Goal: Transaction & Acquisition: Purchase product/service

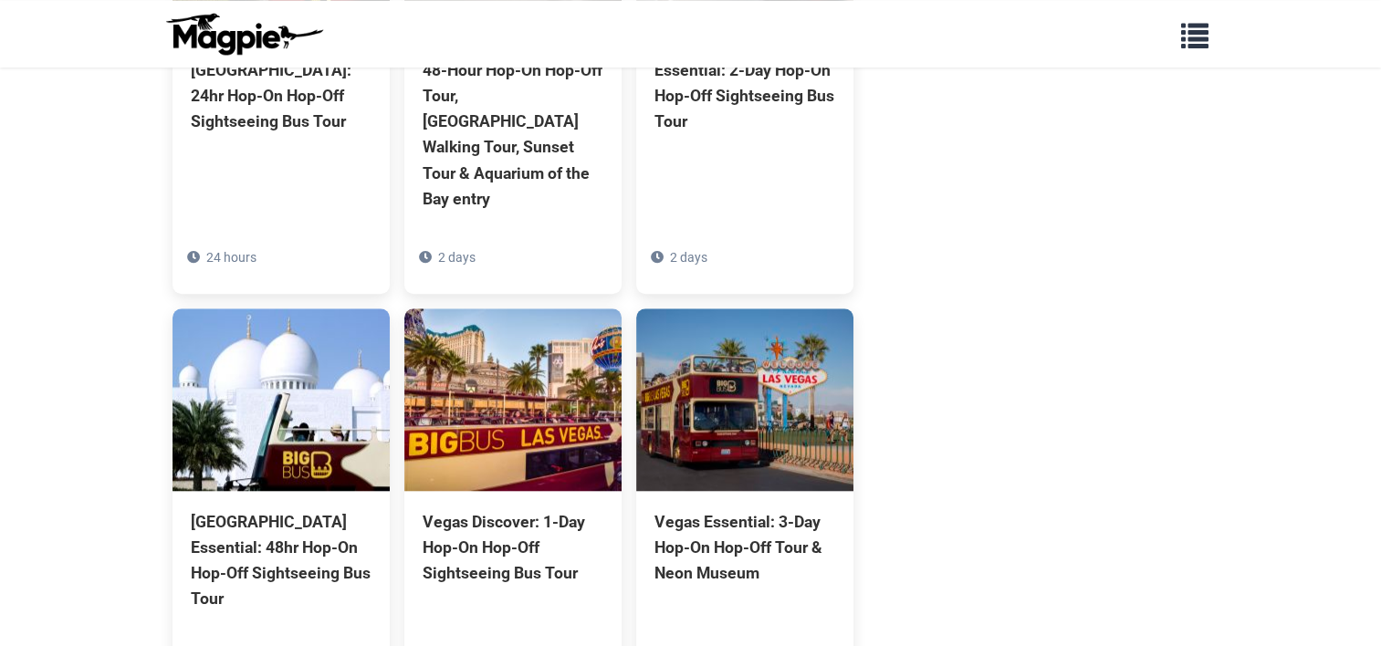
scroll to position [1803, 0]
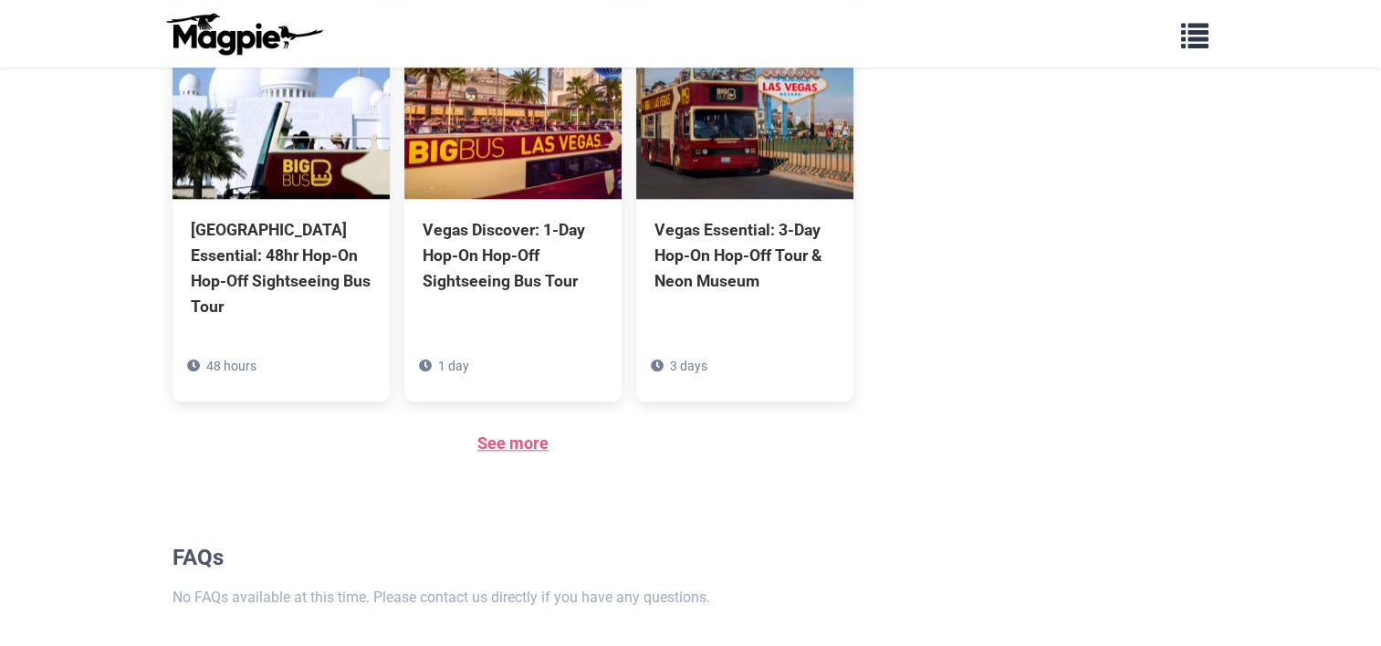
click at [528, 433] on link "See more" at bounding box center [512, 442] width 71 height 19
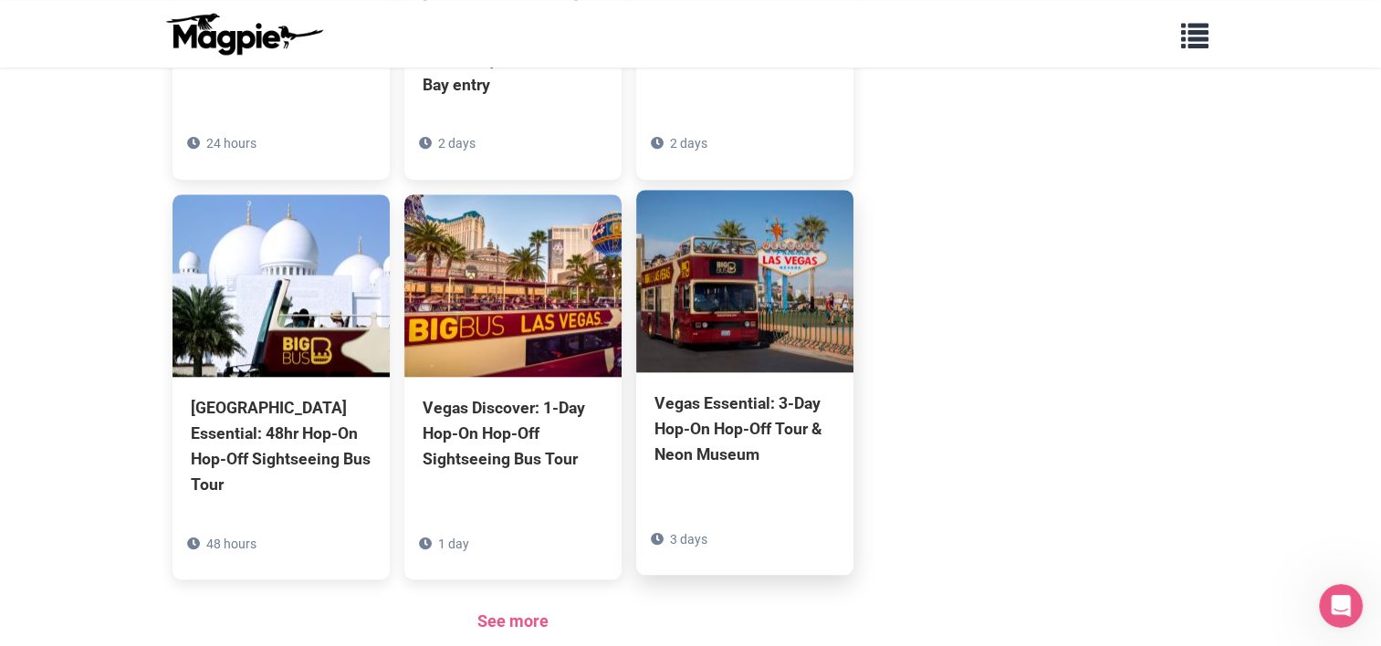
scroll to position [1624, 0]
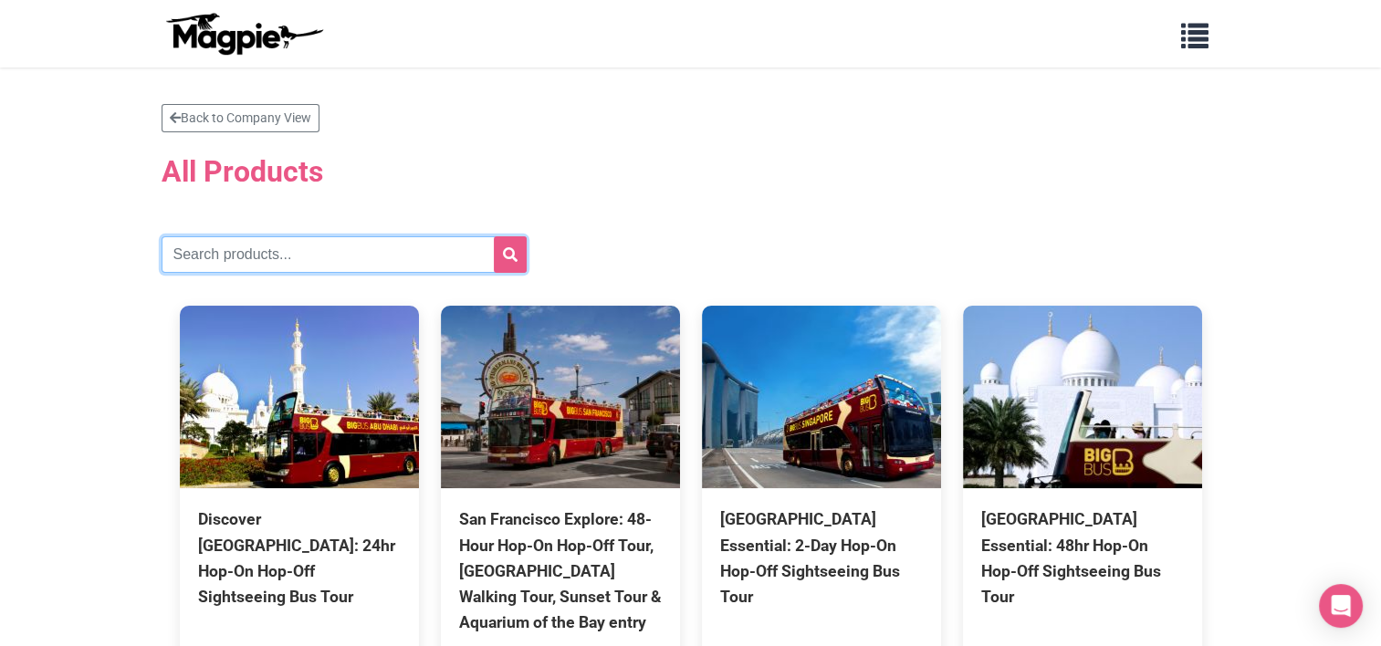
click at [314, 250] on input "text" at bounding box center [344, 254] width 365 height 36
type input "[GEOGRAPHIC_DATA]"
click at [494, 236] on button "submit" at bounding box center [510, 254] width 33 height 36
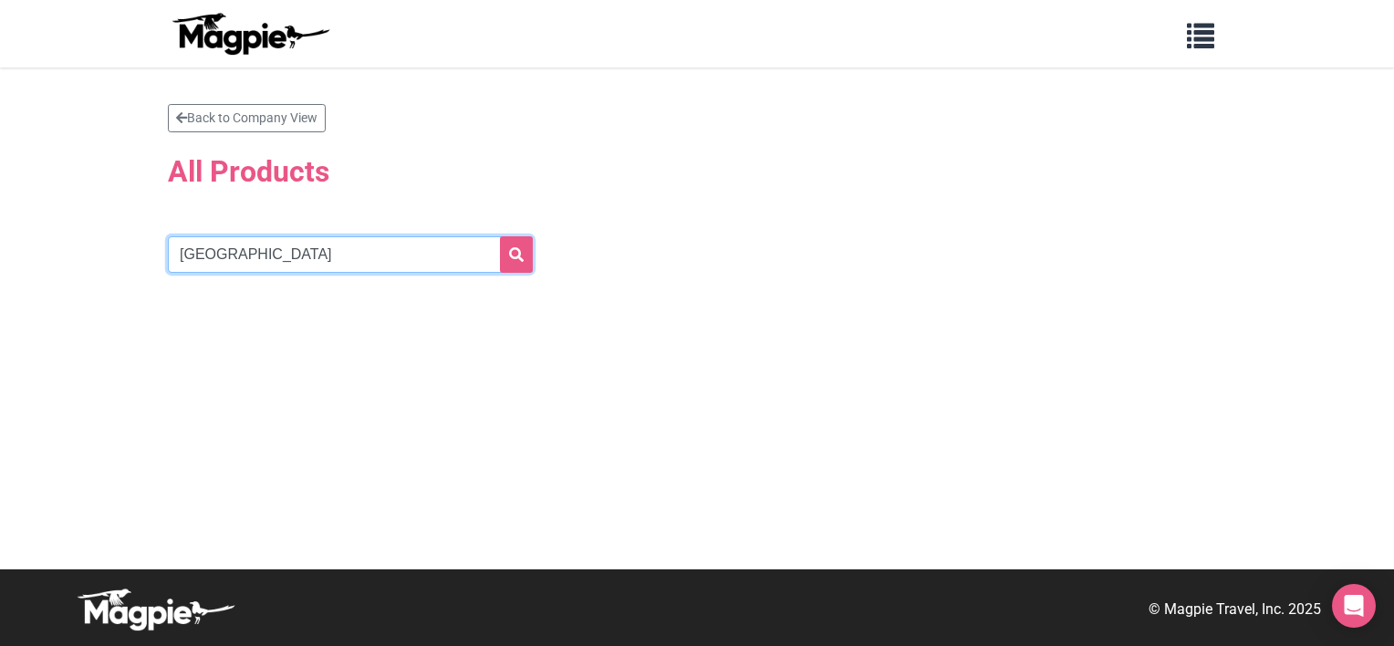
click at [456, 262] on input "[GEOGRAPHIC_DATA]" at bounding box center [350, 254] width 365 height 36
click at [500, 236] on button "submit" at bounding box center [516, 254] width 33 height 36
drag, startPoint x: 273, startPoint y: 251, endPoint x: 201, endPoint y: 254, distance: 72.1
click at [201, 254] on input "philadelphia" at bounding box center [350, 254] width 365 height 36
type input "philly"
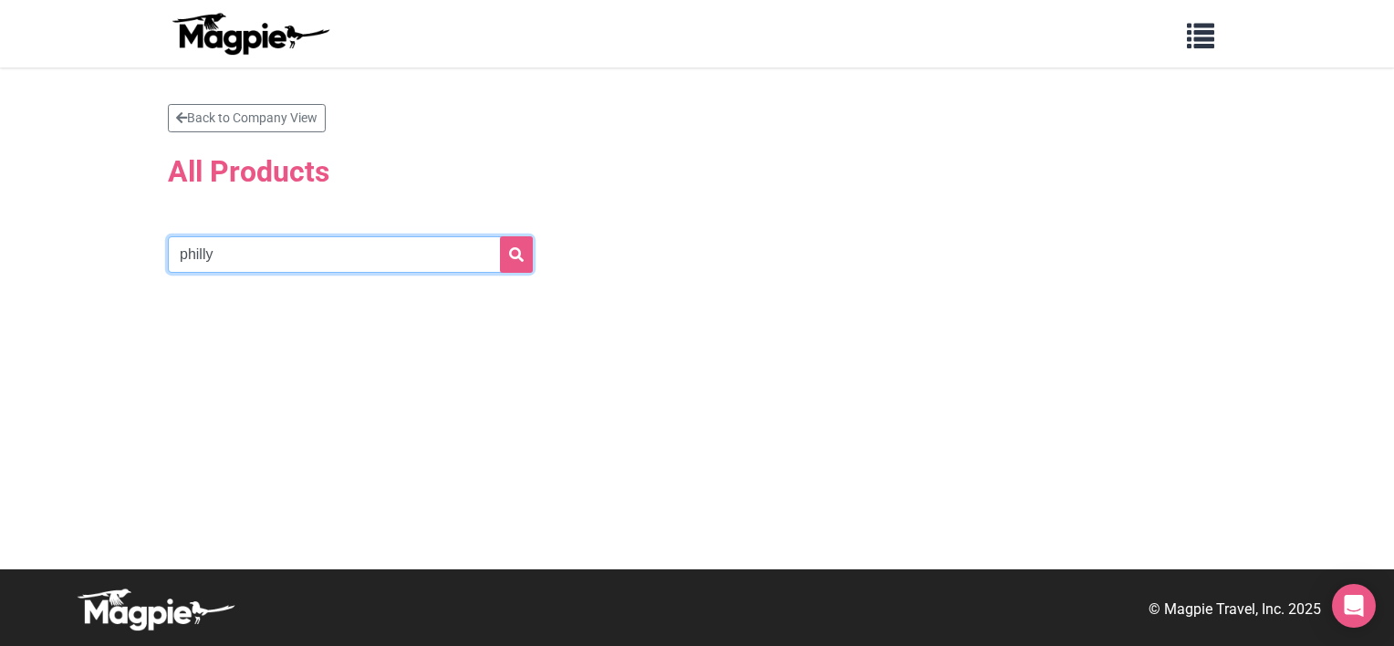
click at [500, 236] on button "submit" at bounding box center [516, 254] width 33 height 36
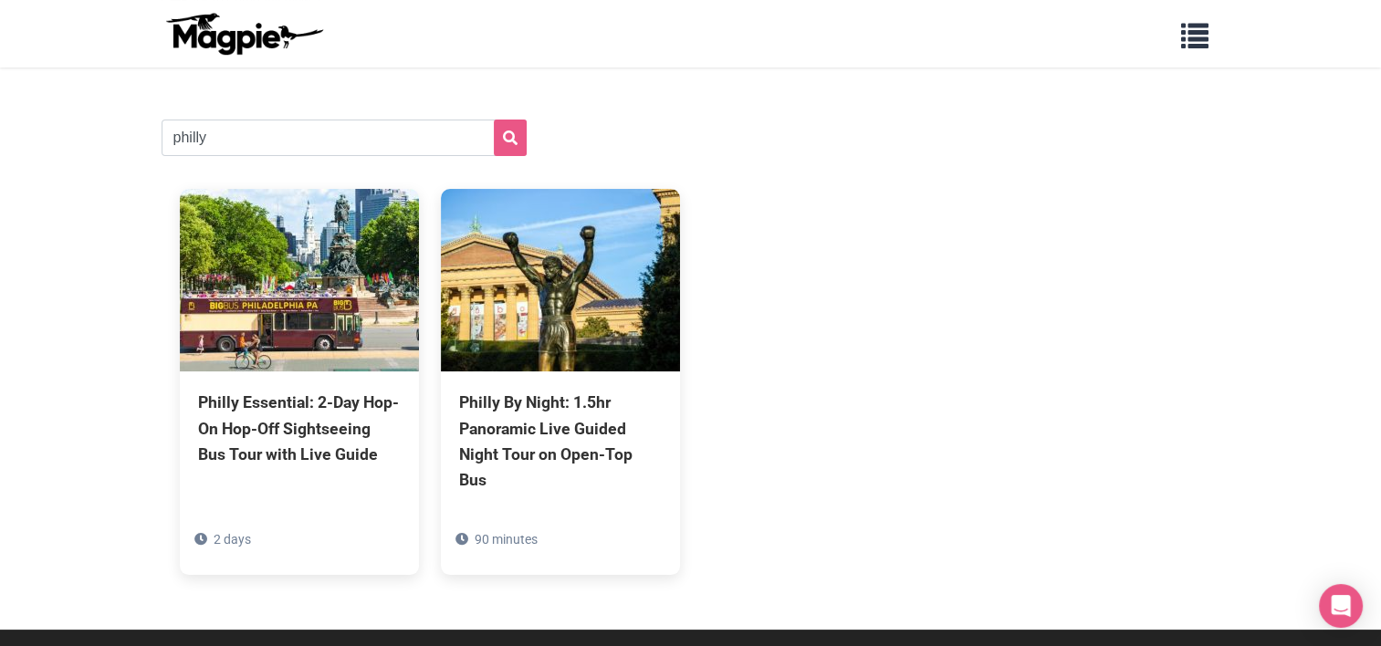
scroll to position [117, 0]
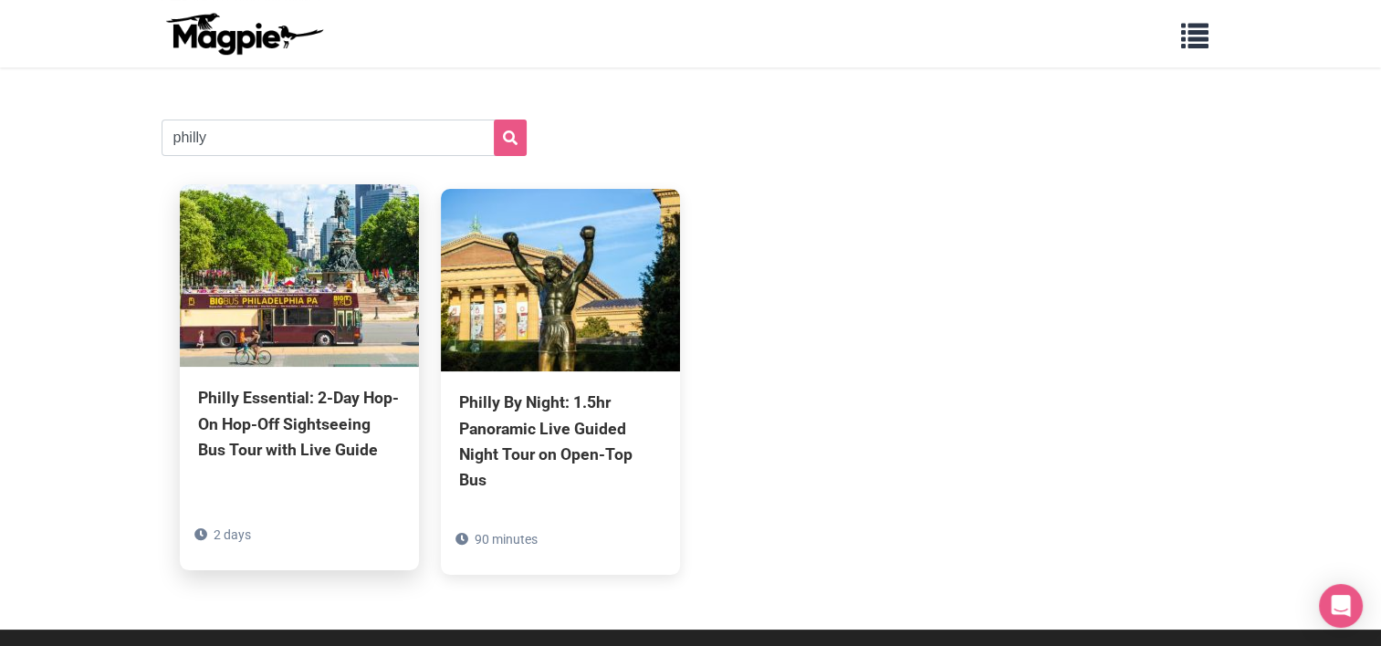
click at [270, 434] on div "Philly Essential: 2-Day Hop-On Hop-Off Sightseeing Bus Tour with Live Guide" at bounding box center [299, 423] width 203 height 77
